Goal: Complete application form

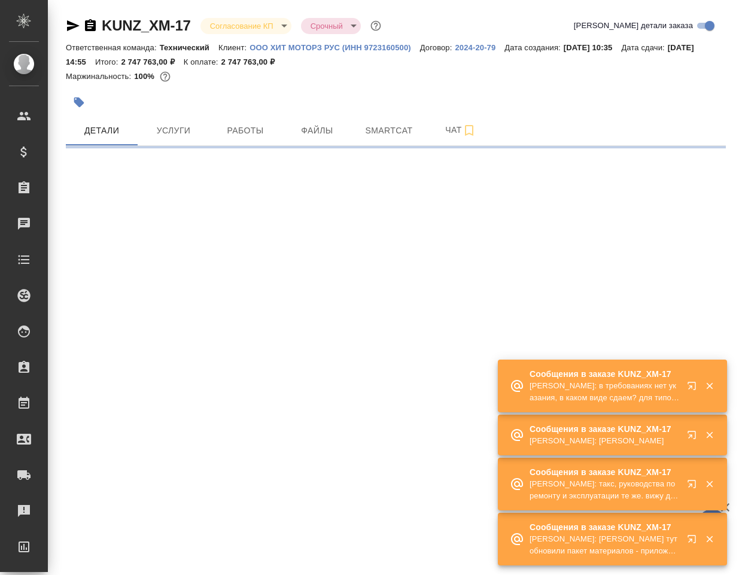
select select "RU"
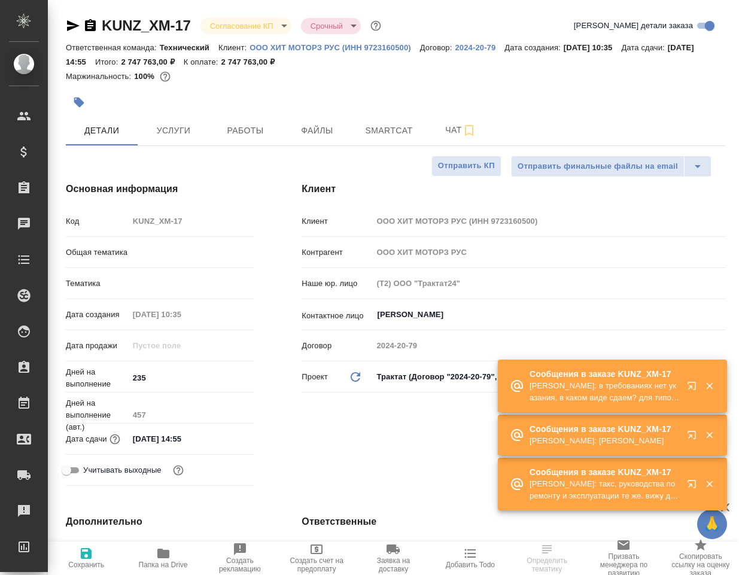
type textarea "x"
type input "Технический"
type textarea "x"
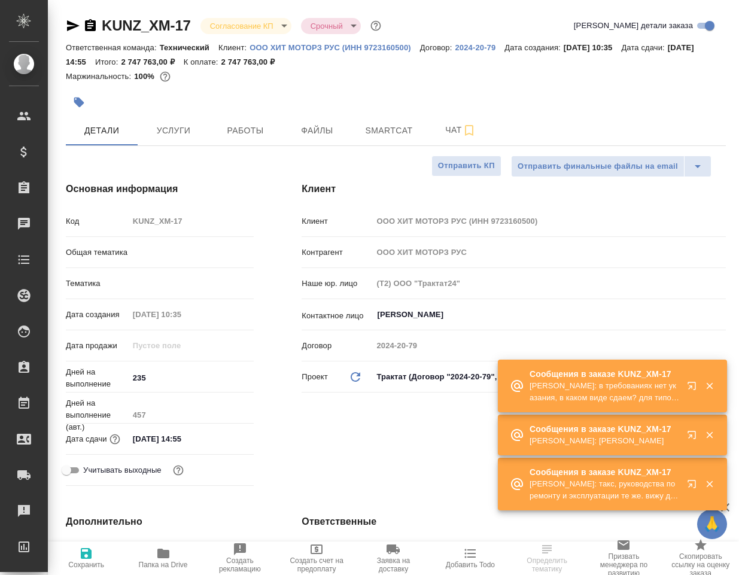
type textarea "x"
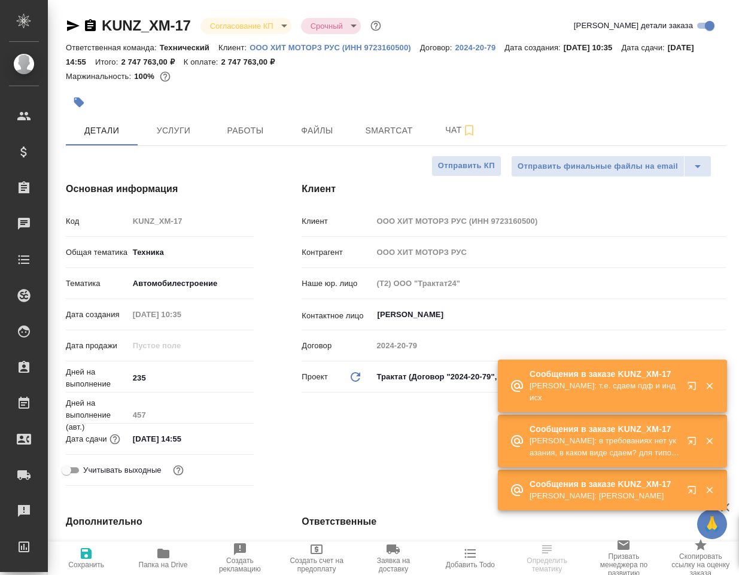
type textarea "x"
type input "[PERSON_NAME]"
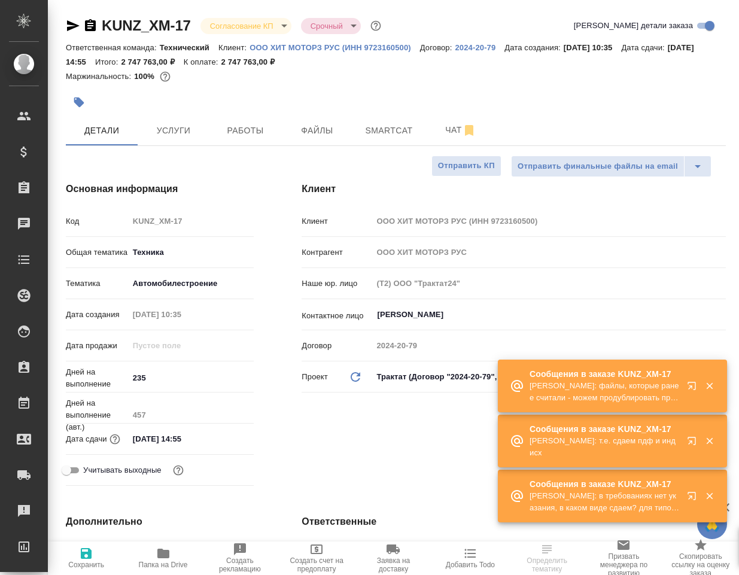
click at [166, 551] on icon "button" at bounding box center [163, 554] width 12 height 10
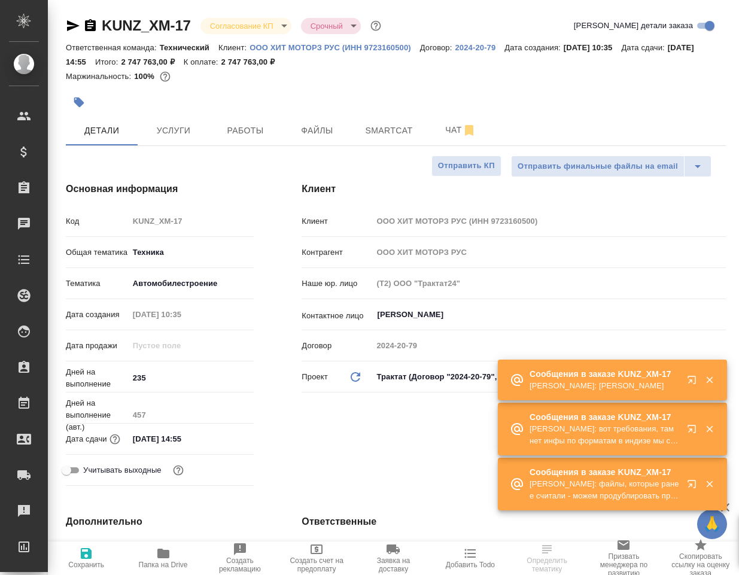
type textarea "x"
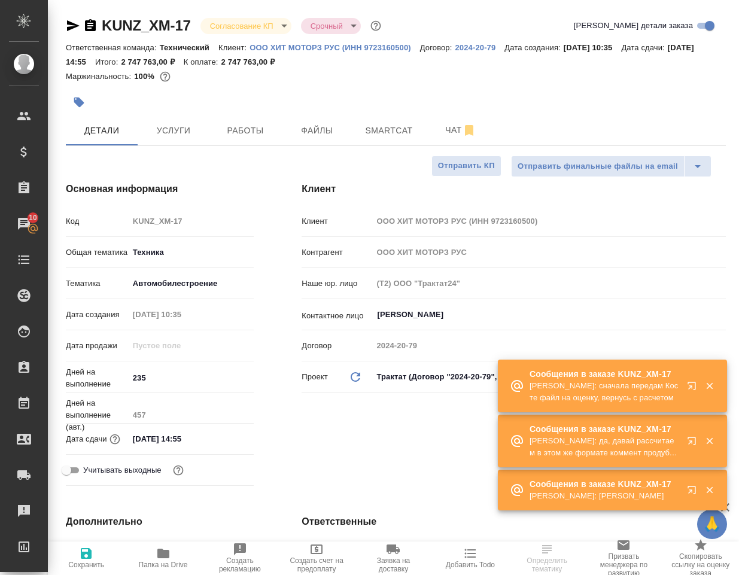
select select "RU"
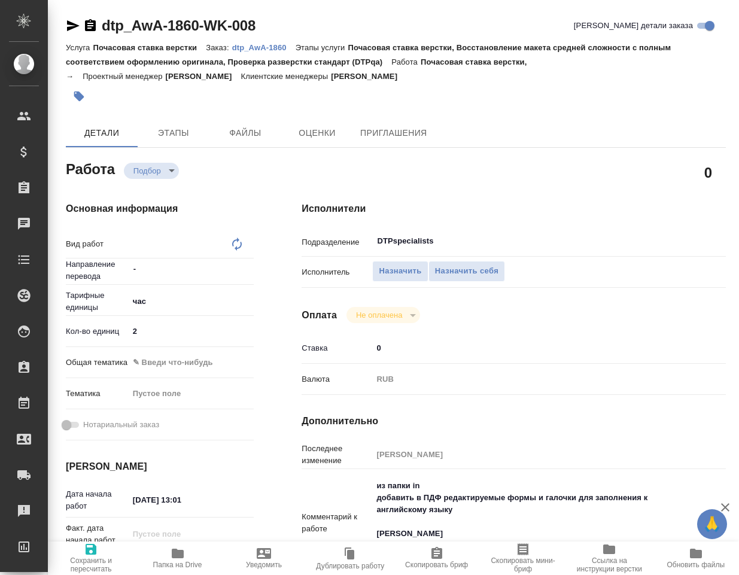
type textarea "x"
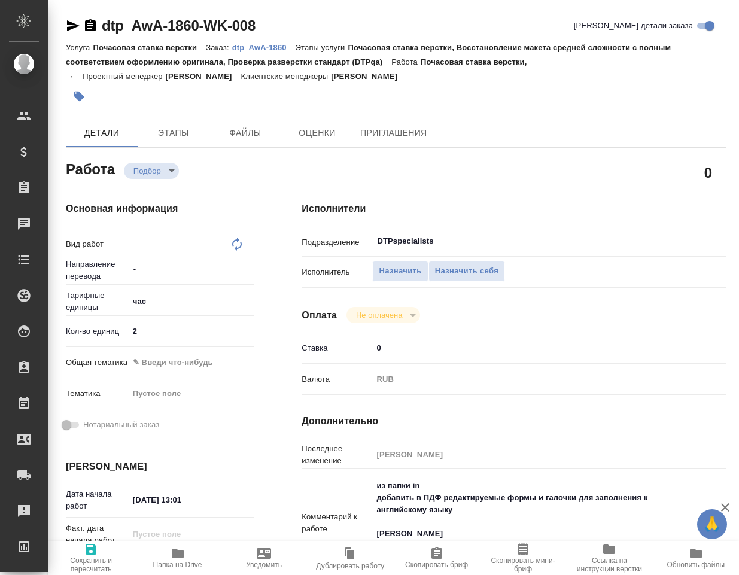
type textarea "x"
type textarea "Почасовая ставка верстки"
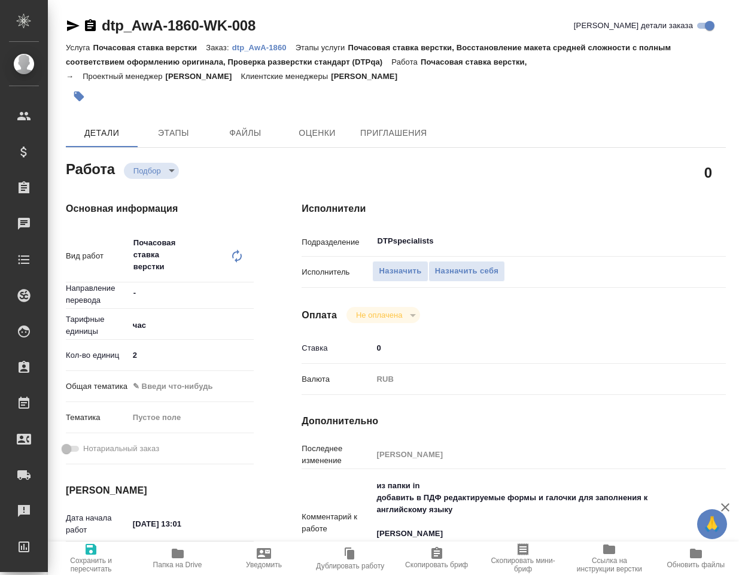
type textarea "x"
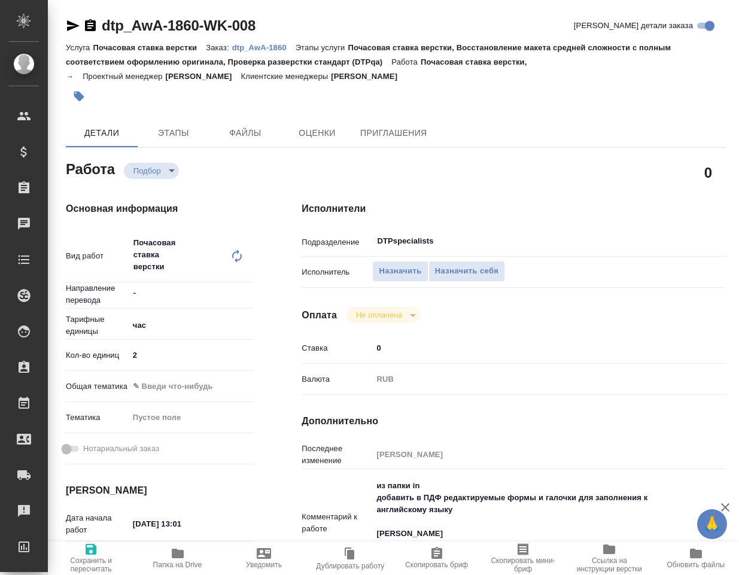
type textarea "x"
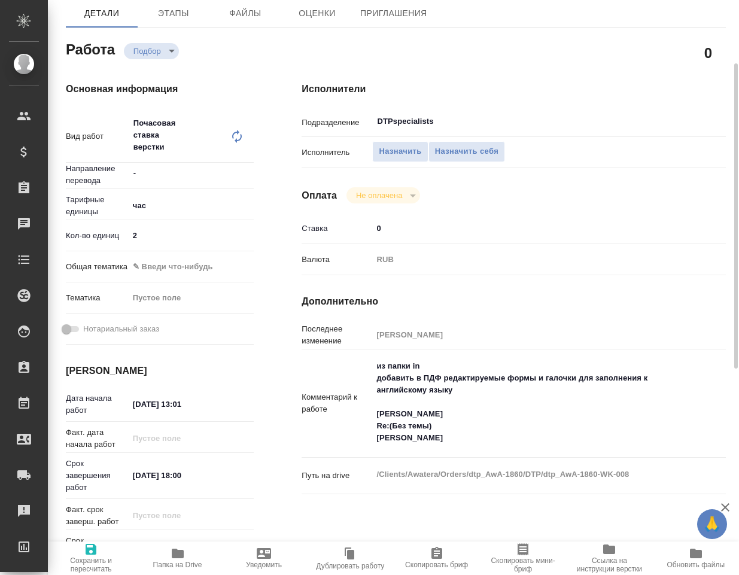
scroll to position [180, 0]
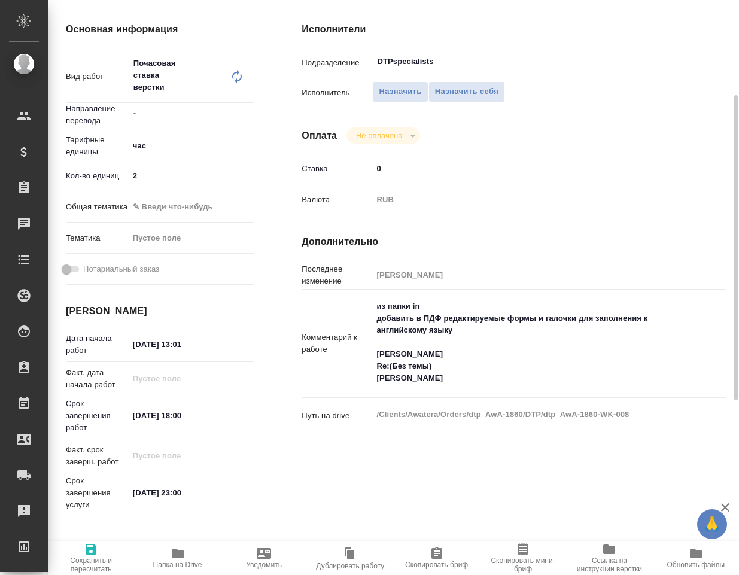
type textarea "x"
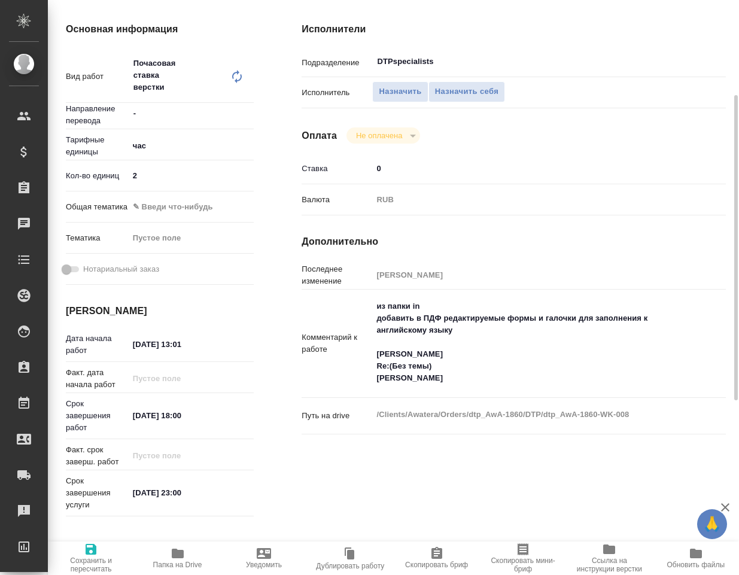
click at [173, 554] on icon "button" at bounding box center [178, 554] width 12 height 10
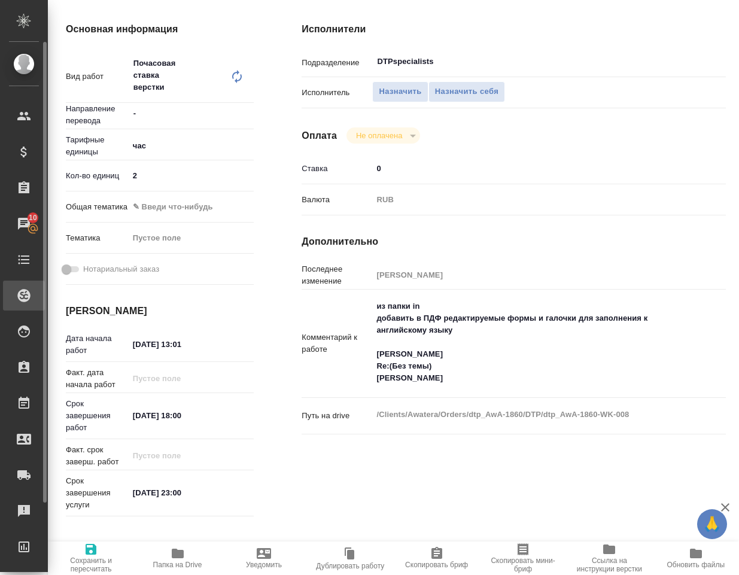
type textarea "x"
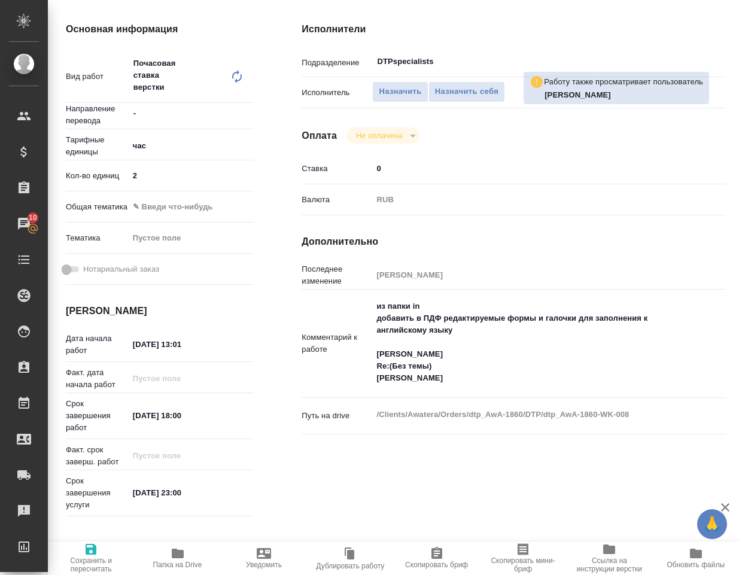
type textarea "x"
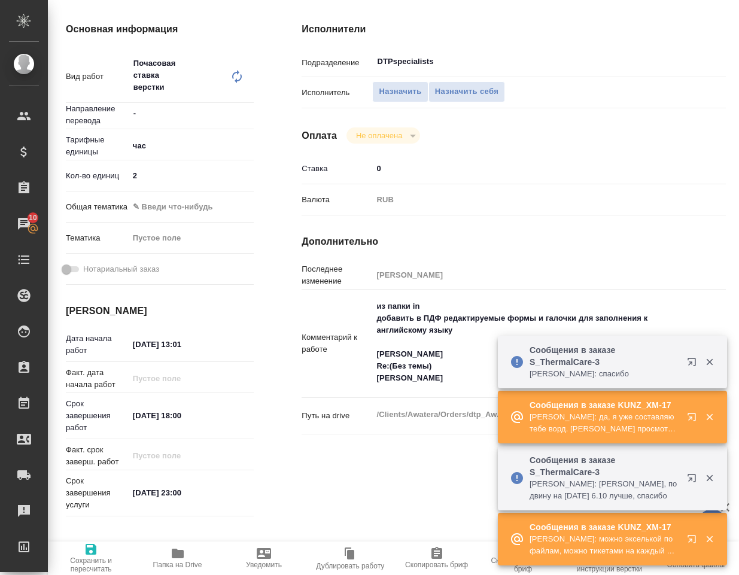
type textarea "x"
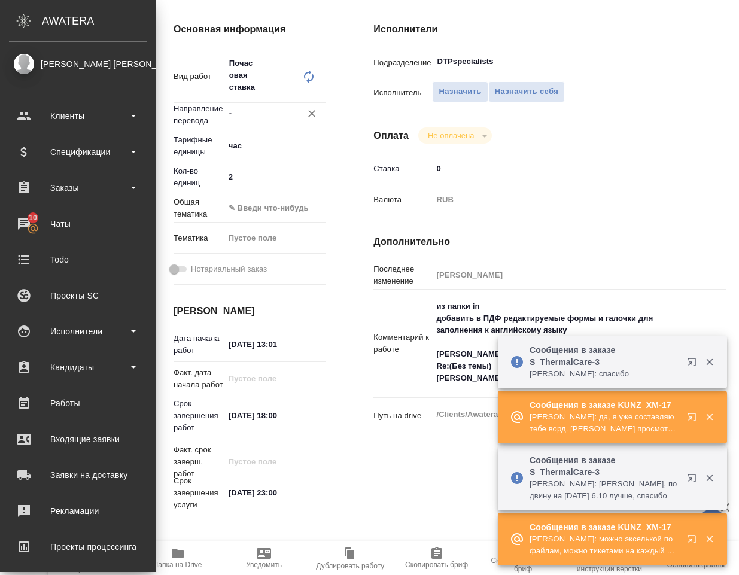
type textarea "x"
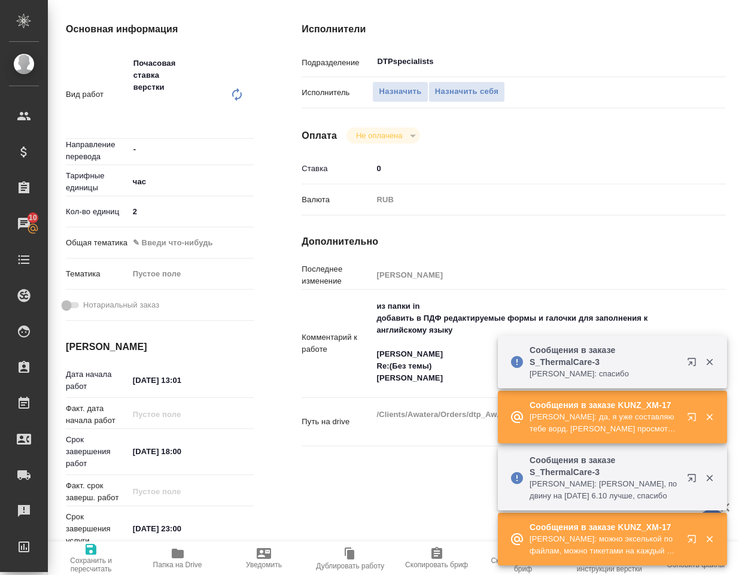
scroll to position [0, 0]
